Goal: Task Accomplishment & Management: Use online tool/utility

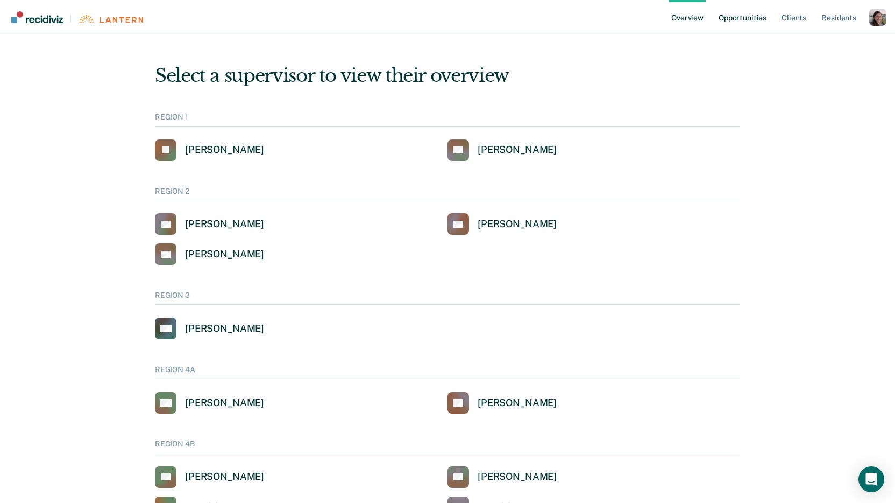
click at [735, 33] on link "Opportunities" at bounding box center [743, 17] width 52 height 34
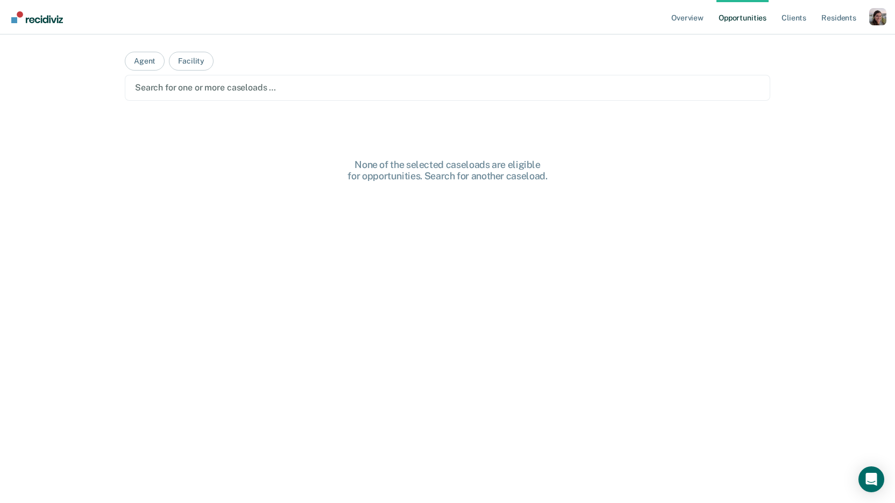
click at [389, 91] on div at bounding box center [447, 87] width 625 height 12
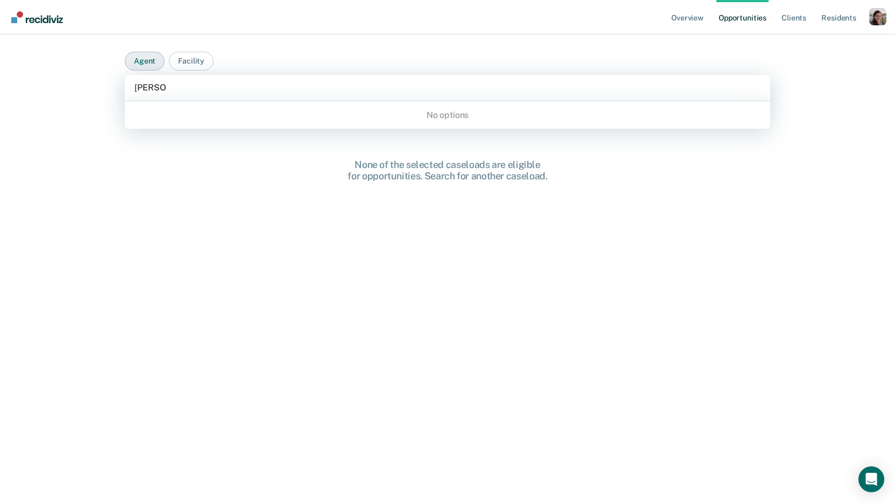
type input "[PERSON_NAME]"
click at [150, 61] on button "Agent" at bounding box center [145, 61] width 40 height 19
click at [171, 79] on div "[PERSON_NAME]" at bounding box center [448, 88] width 646 height 26
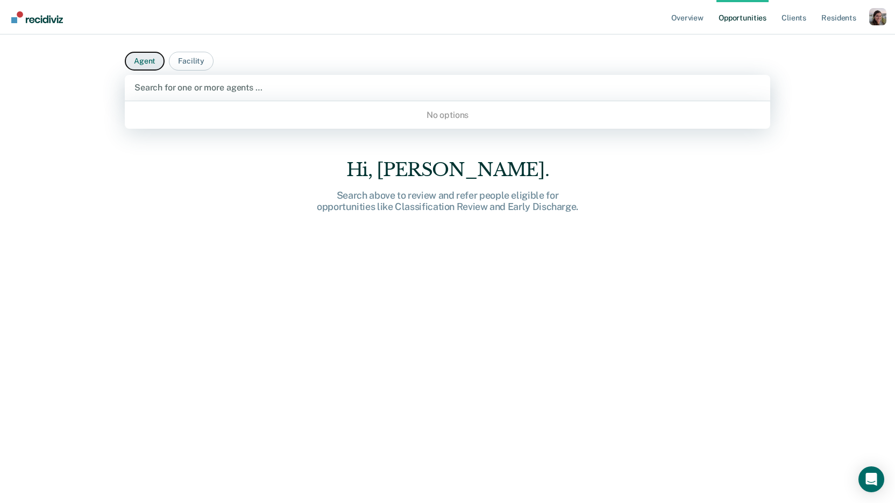
click at [138, 57] on button "Agent" at bounding box center [145, 61] width 40 height 19
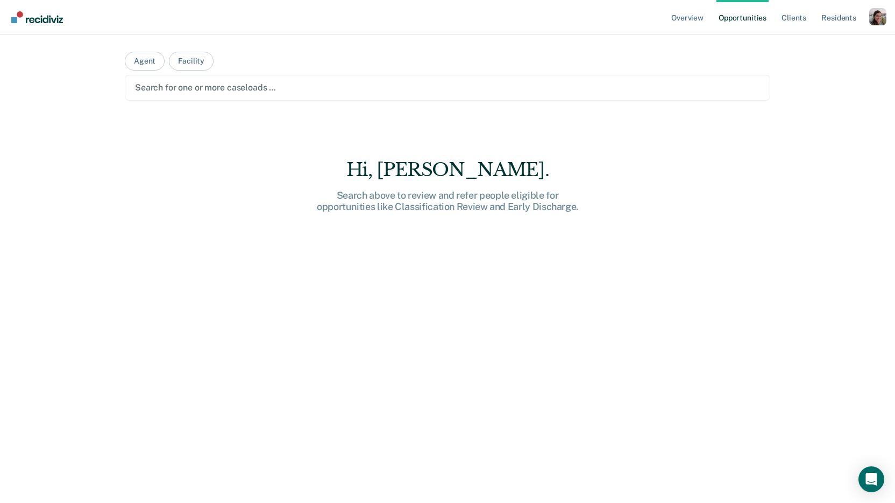
click at [220, 89] on div at bounding box center [447, 87] width 625 height 12
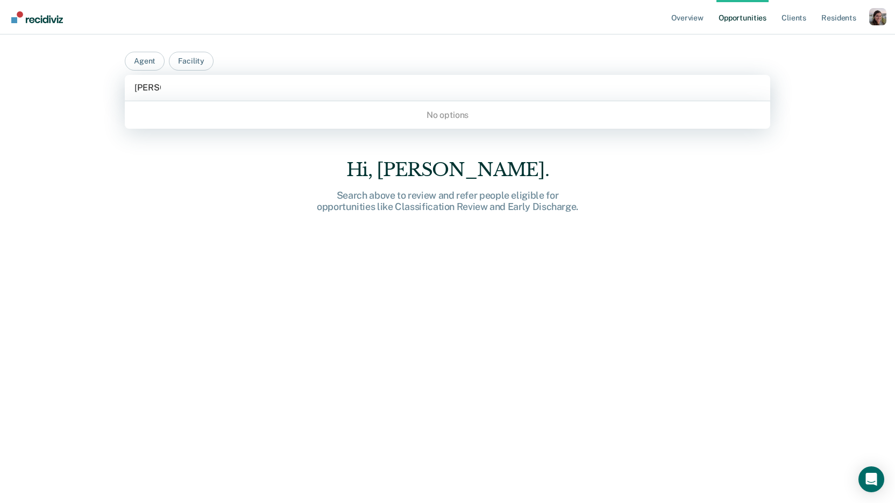
type input "[PERSON_NAME]"
click at [103, 93] on div "Overview Opportunities Client s Resident s Profile How it works Log Out Agent F…" at bounding box center [447, 251] width 895 height 503
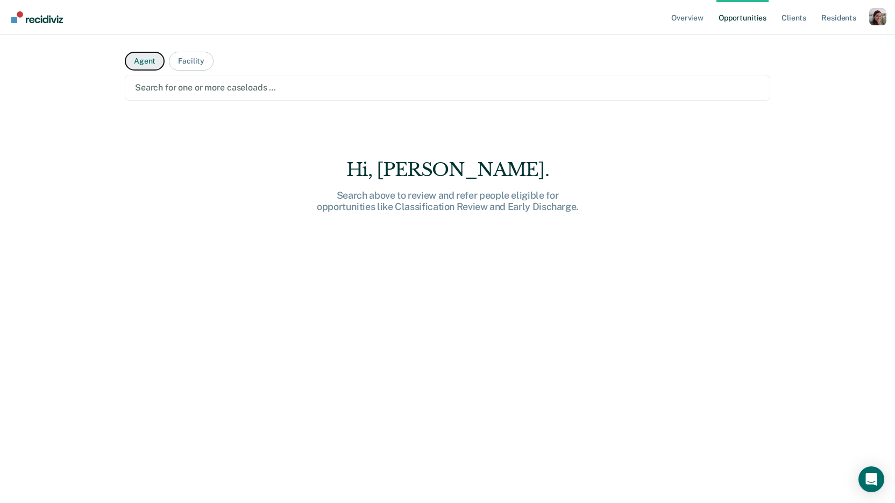
click at [133, 59] on button "Agent" at bounding box center [145, 61] width 40 height 19
click at [167, 88] on div at bounding box center [447, 87] width 625 height 12
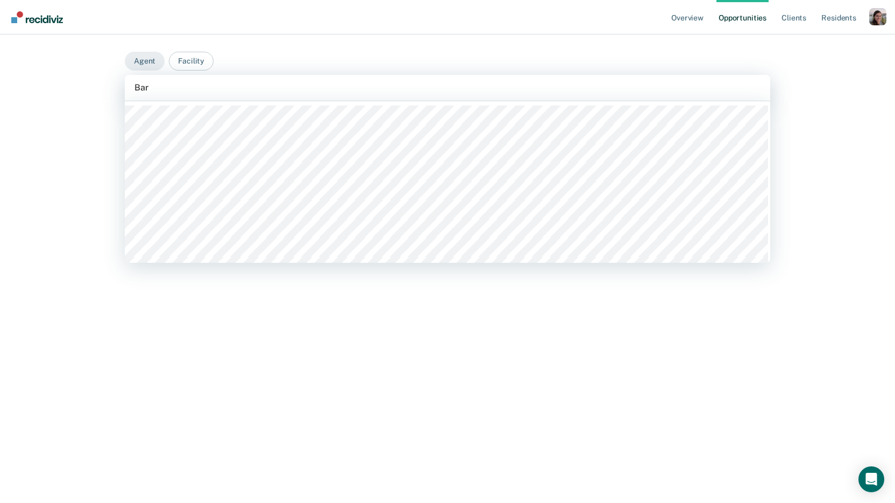
type input "Bart"
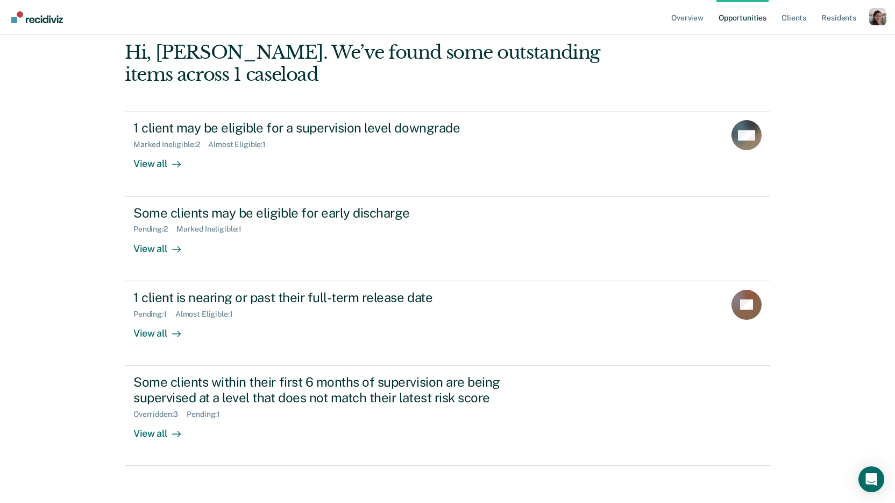
scroll to position [78, 0]
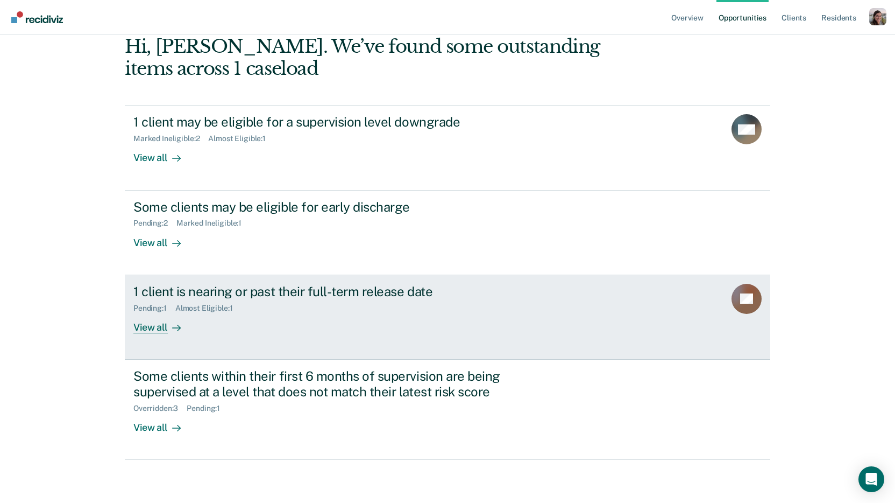
click at [157, 325] on div "View all" at bounding box center [163, 322] width 60 height 21
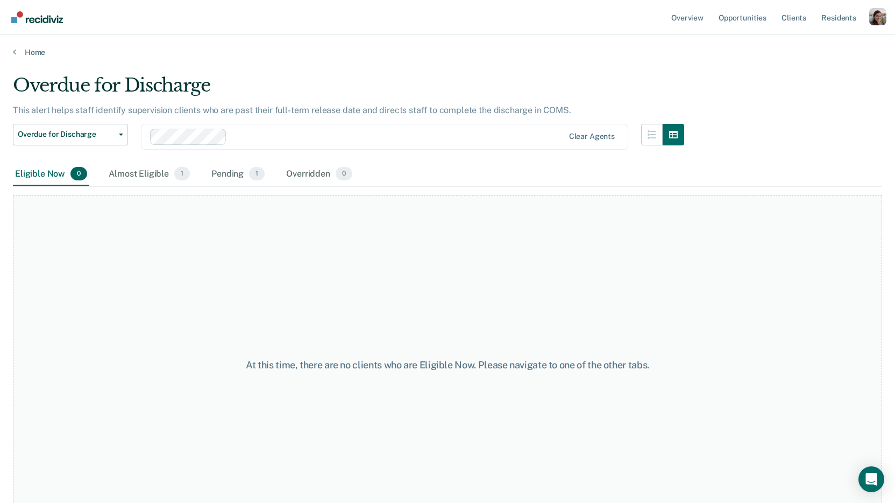
click at [763, 126] on div "Overdue for Discharge This alert helps staff identify supervision clients who a…" at bounding box center [448, 248] width 870 height 348
click at [229, 172] on div "Pending 1" at bounding box center [238, 174] width 58 height 24
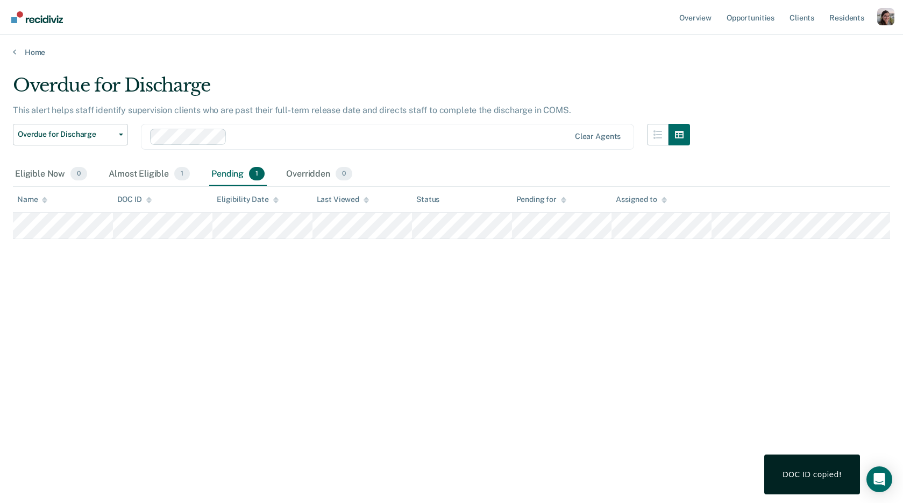
click at [327, 69] on main "Overdue for Discharge This alert helps staff identify supervision clients who a…" at bounding box center [451, 278] width 903 height 442
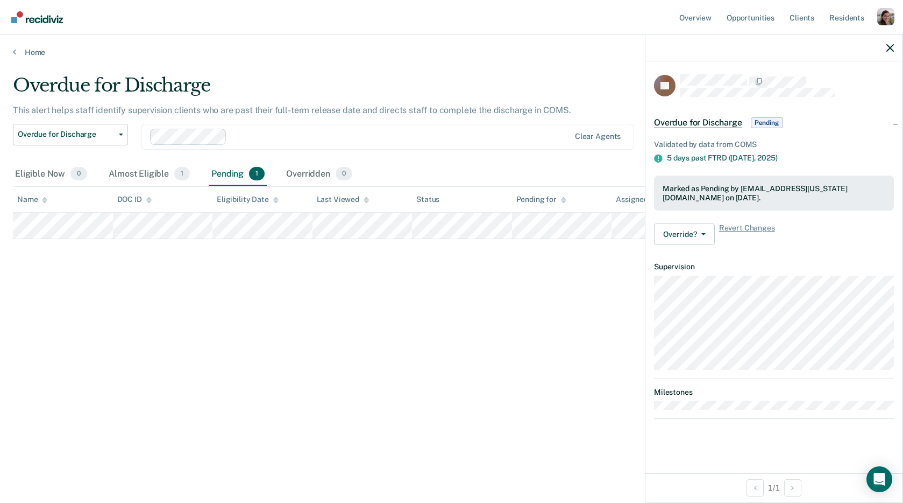
click at [529, 312] on div "Overdue for Discharge This alert helps staff identify supervision clients who a…" at bounding box center [452, 248] width 878 height 348
click at [17, 53] on link "Home" at bounding box center [452, 52] width 878 height 10
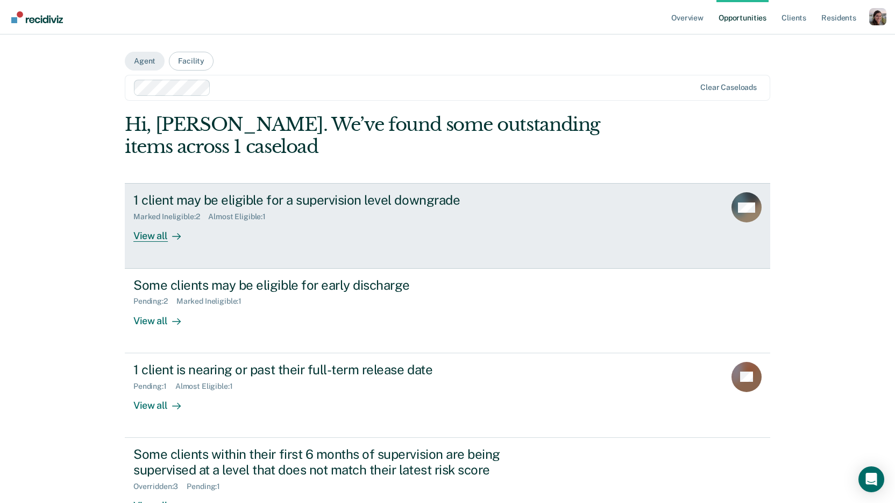
click at [168, 238] on div at bounding box center [174, 236] width 13 height 12
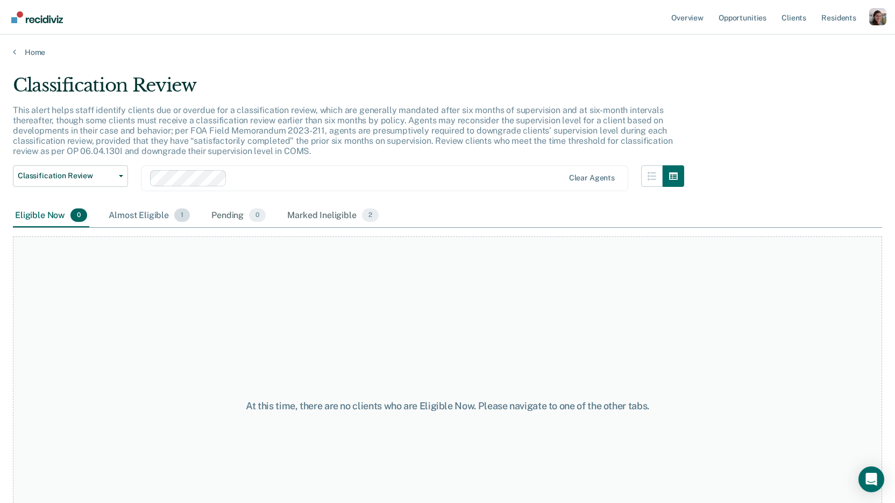
click at [147, 213] on div "Almost Eligible 1" at bounding box center [150, 216] width 86 height 24
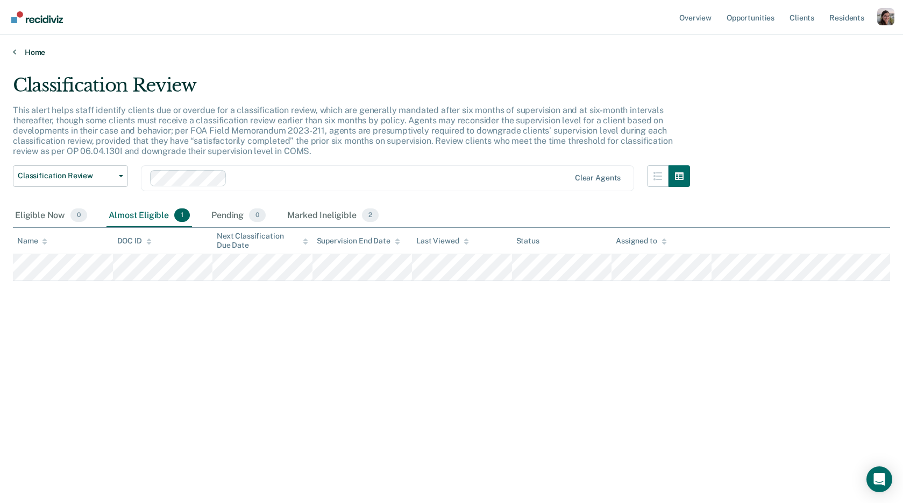
click at [17, 52] on link "Home" at bounding box center [452, 52] width 878 height 10
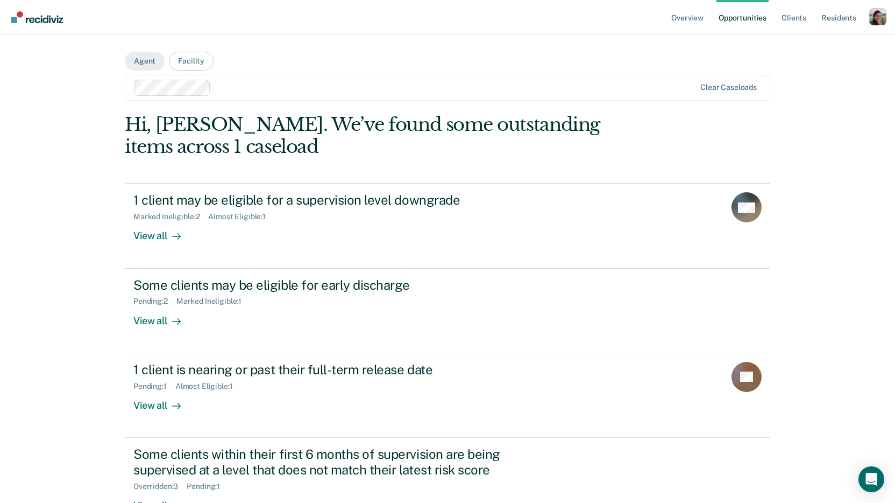
scroll to position [78, 0]
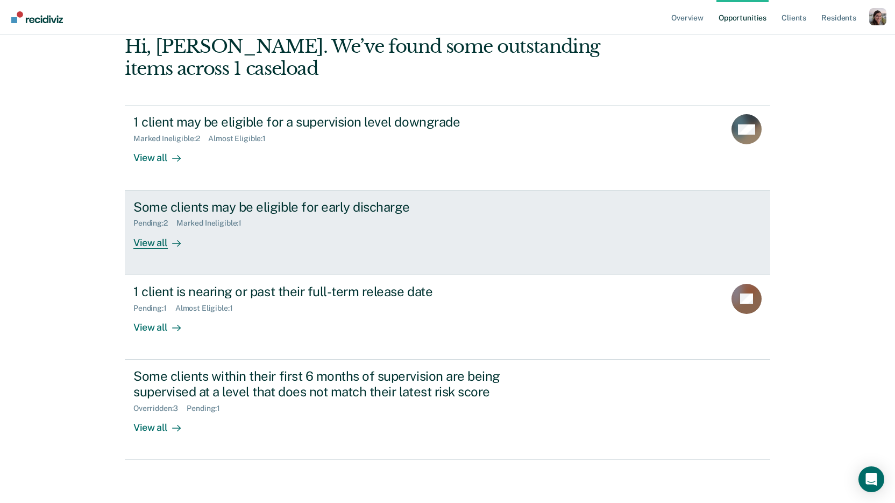
click at [172, 243] on icon at bounding box center [176, 243] width 9 height 9
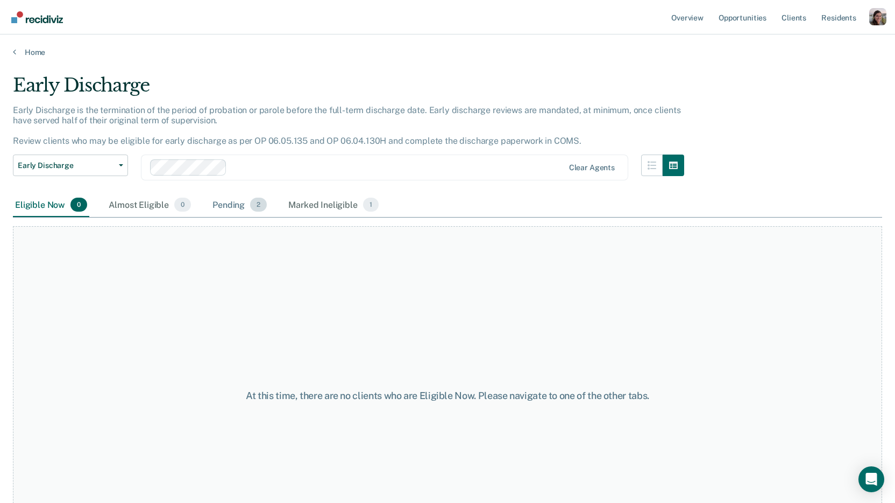
click at [228, 208] on div "Pending 2" at bounding box center [239, 205] width 59 height 24
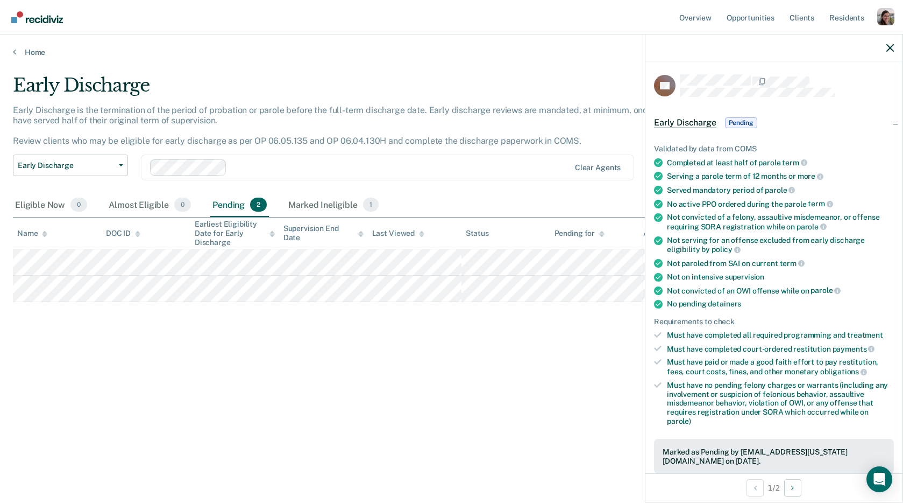
click at [562, 412] on div "Early Discharge Early Discharge is the termination of the period of probation o…" at bounding box center [452, 248] width 878 height 348
click at [339, 207] on div "Marked Ineligible 1" at bounding box center [333, 205] width 95 height 24
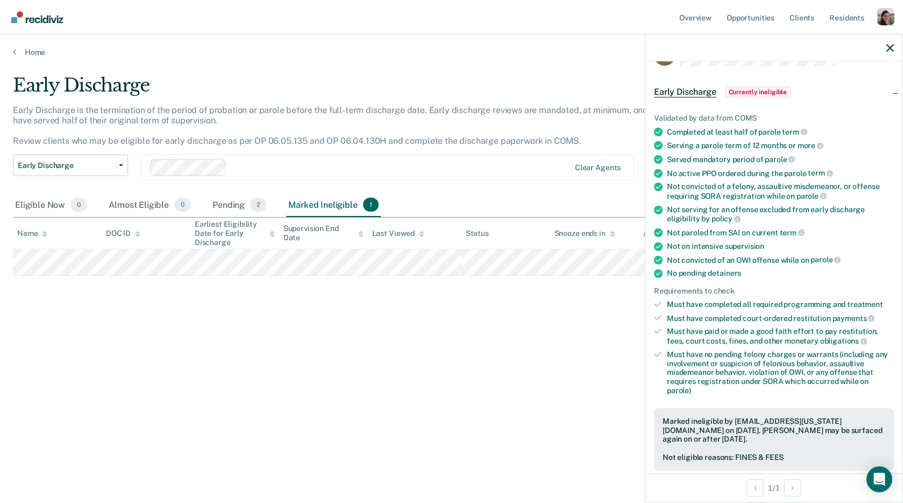
scroll to position [44, 0]
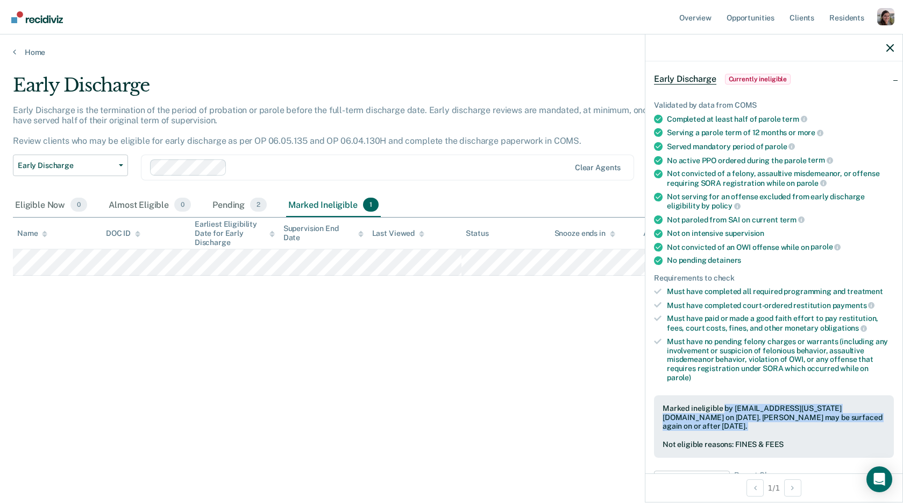
click at [724, 405] on div "Marked ineligible by [EMAIL_ADDRESS][US_STATE][DOMAIN_NAME] on [DATE]. [PERSON_…" at bounding box center [774, 426] width 240 height 62
click at [724, 405] on div "Marked ineligible by [EMAIL_ADDRESS][US_STATE][DOMAIN_NAME] on [DATE]. [PERSON_…" at bounding box center [774, 417] width 223 height 27
drag, startPoint x: 672, startPoint y: 402, endPoint x: 747, endPoint y: 420, distance: 77.3
click at [747, 420] on div "Marked ineligible by [EMAIL_ADDRESS][US_STATE][DOMAIN_NAME] on [DATE]. [PERSON_…" at bounding box center [774, 417] width 223 height 27
